Goal: Information Seeking & Learning: Learn about a topic

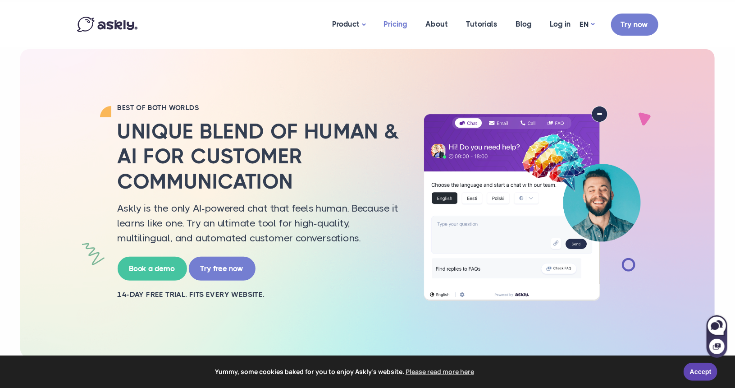
click at [396, 22] on link "Pricing" at bounding box center [396, 24] width 42 height 44
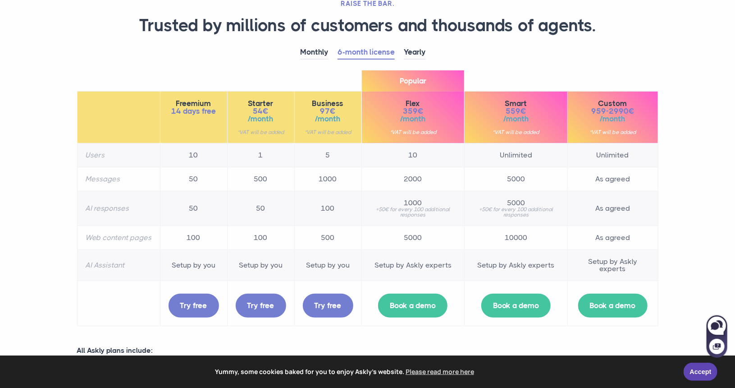
scroll to position [73, 0]
drag, startPoint x: 506, startPoint y: 175, endPoint x: 541, endPoint y: 186, distance: 36.8
click at [541, 186] on td "5000" at bounding box center [516, 179] width 103 height 24
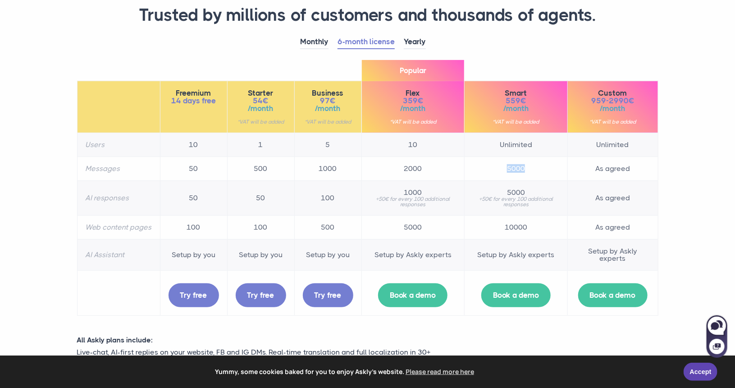
scroll to position [84, 0]
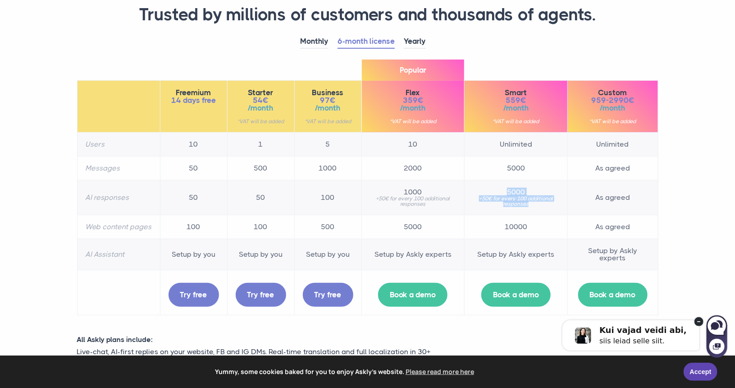
drag, startPoint x: 506, startPoint y: 188, endPoint x: 529, endPoint y: 213, distance: 33.8
click at [529, 213] on td "5000 +50€ for every 100 additional responses" at bounding box center [516, 197] width 103 height 35
click at [527, 222] on td "10000" at bounding box center [516, 227] width 103 height 24
drag, startPoint x: 529, startPoint y: 225, endPoint x: 486, endPoint y: 225, distance: 43.3
click at [486, 225] on td "10000" at bounding box center [516, 227] width 103 height 24
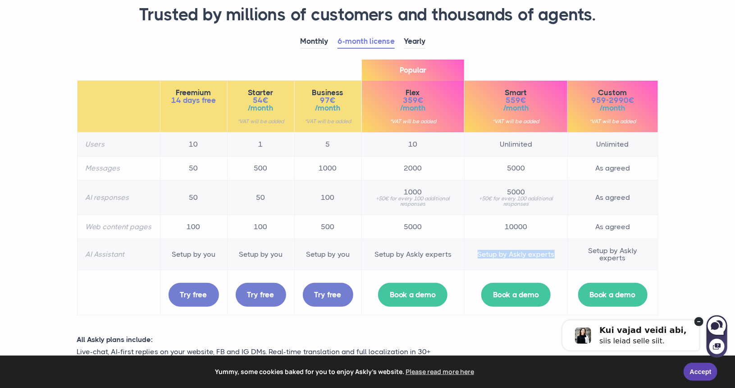
drag, startPoint x: 474, startPoint y: 247, endPoint x: 555, endPoint y: 259, distance: 82.4
click at [555, 259] on td "Setup by Askly experts" at bounding box center [516, 253] width 103 height 31
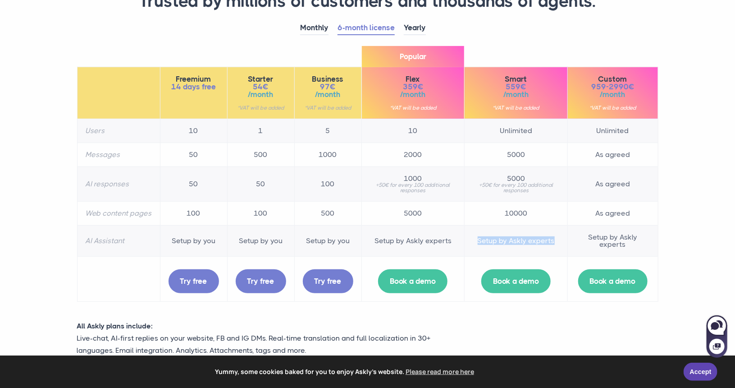
scroll to position [96, 0]
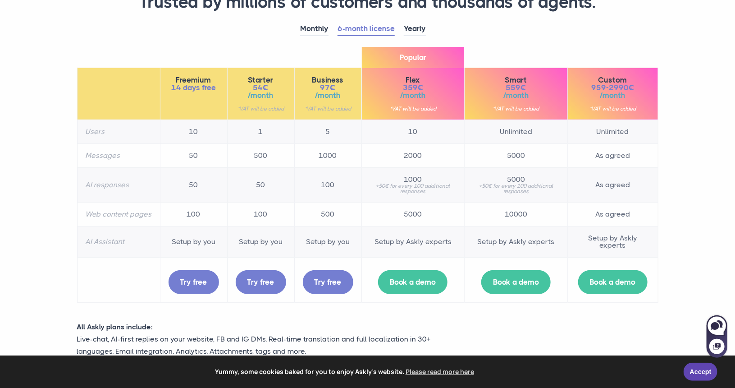
click at [530, 160] on td "5000" at bounding box center [516, 155] width 103 height 24
drag, startPoint x: 530, startPoint y: 160, endPoint x: 503, endPoint y: 156, distance: 27.7
click at [503, 156] on td "5000" at bounding box center [516, 155] width 103 height 24
click at [503, 155] on td "5000" at bounding box center [516, 155] width 103 height 24
drag, startPoint x: 503, startPoint y: 155, endPoint x: 515, endPoint y: 155, distance: 11.7
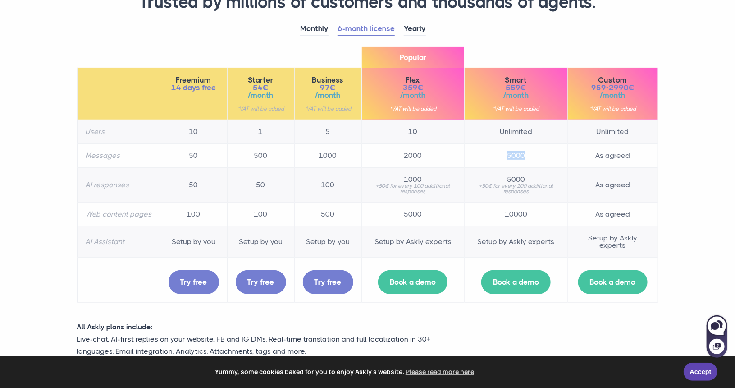
click at [515, 155] on td "5000" at bounding box center [516, 155] width 103 height 24
drag, startPoint x: 536, startPoint y: 155, endPoint x: 500, endPoint y: 155, distance: 35.6
click at [500, 155] on td "5000" at bounding box center [516, 155] width 103 height 24
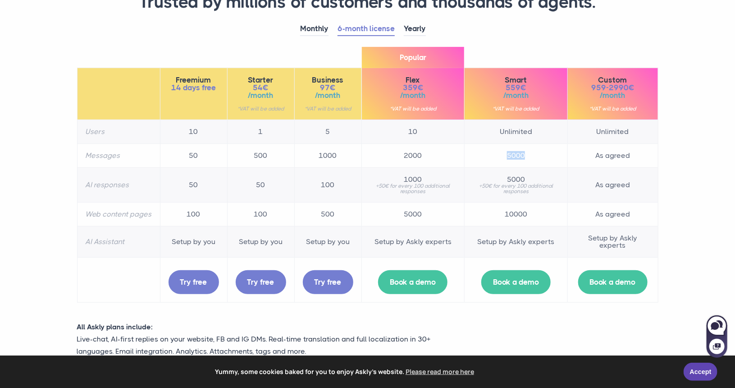
click at [500, 155] on td "5000" at bounding box center [516, 155] width 103 height 24
click at [503, 158] on td "5000" at bounding box center [516, 155] width 103 height 24
click at [503, 155] on td "5000" at bounding box center [516, 155] width 103 height 24
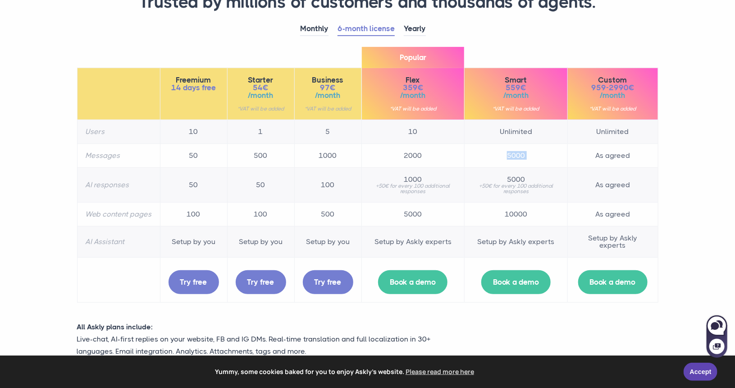
click at [503, 155] on td "5000" at bounding box center [516, 155] width 103 height 24
click at [540, 160] on td "5000" at bounding box center [516, 155] width 103 height 24
drag, startPoint x: 532, startPoint y: 153, endPoint x: 497, endPoint y: 151, distance: 34.8
click at [497, 151] on td "5000" at bounding box center [516, 155] width 103 height 24
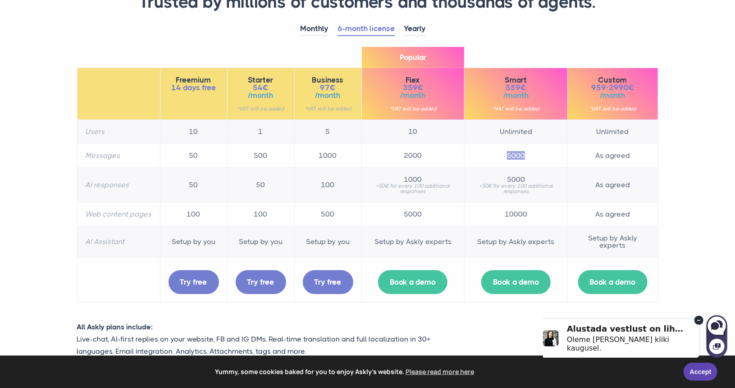
click at [696, 316] on circle at bounding box center [698, 319] width 9 height 9
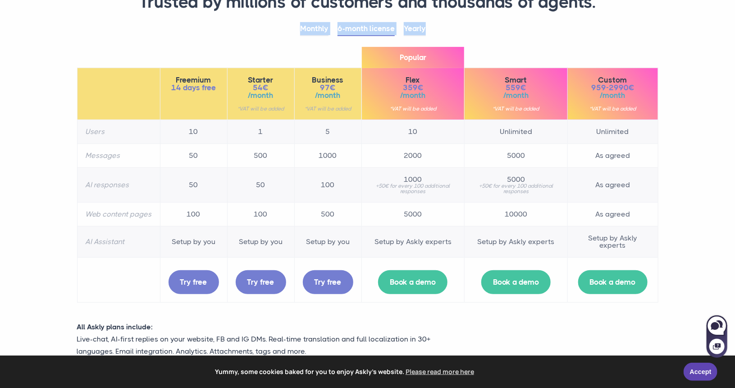
drag, startPoint x: 657, startPoint y: 293, endPoint x: 75, endPoint y: 20, distance: 642.5
click at [75, 20] on div "RAISE THE BAR. Trusted by millions of customers and thousands of agents. Monthl…" at bounding box center [367, 273] width 595 height 595
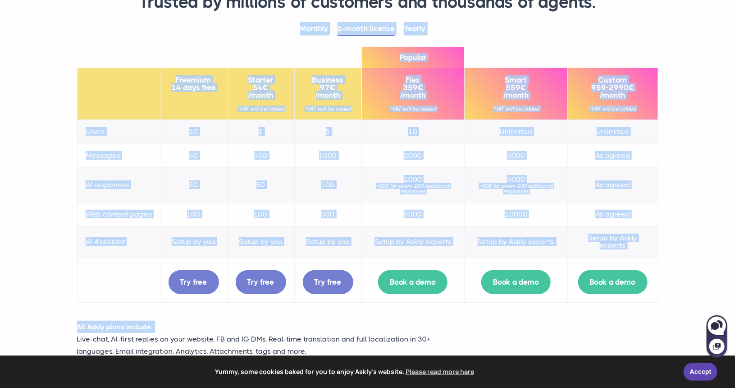
drag, startPoint x: 75, startPoint y: 20, endPoint x: 669, endPoint y: 311, distance: 661.5
click at [669, 311] on section "RAISE THE BAR. Trusted by millions of customers and thousands of agents. Monthl…" at bounding box center [367, 249] width 735 height 690
click at [604, 322] on div "All Askly plans include: Live-chat, AI-first replies on your website, FB and IG…" at bounding box center [367, 344] width 595 height 46
